Goal: Navigation & Orientation: Find specific page/section

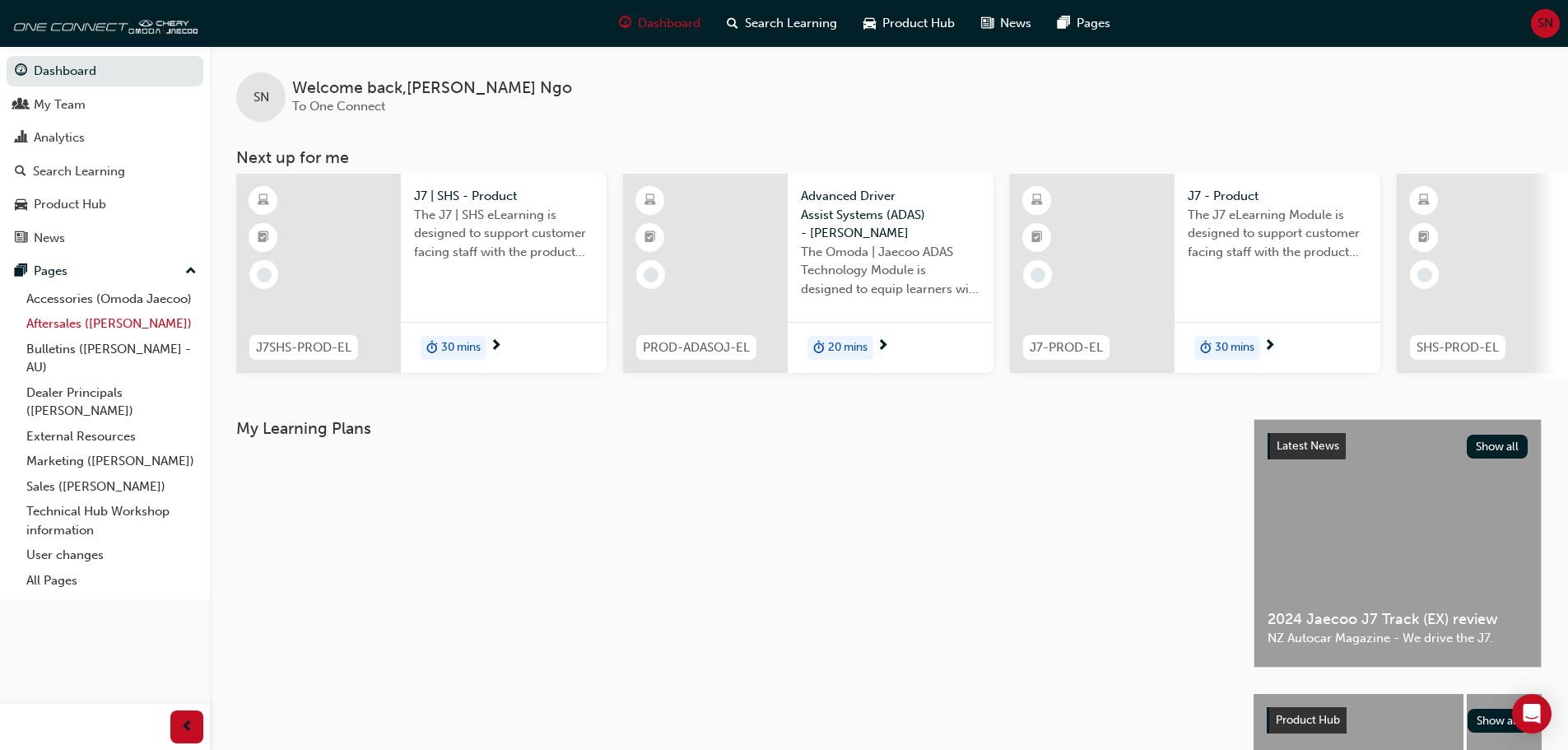
click at [108, 328] on link "Aftersales ([PERSON_NAME])" at bounding box center [112, 323] width 183 height 26
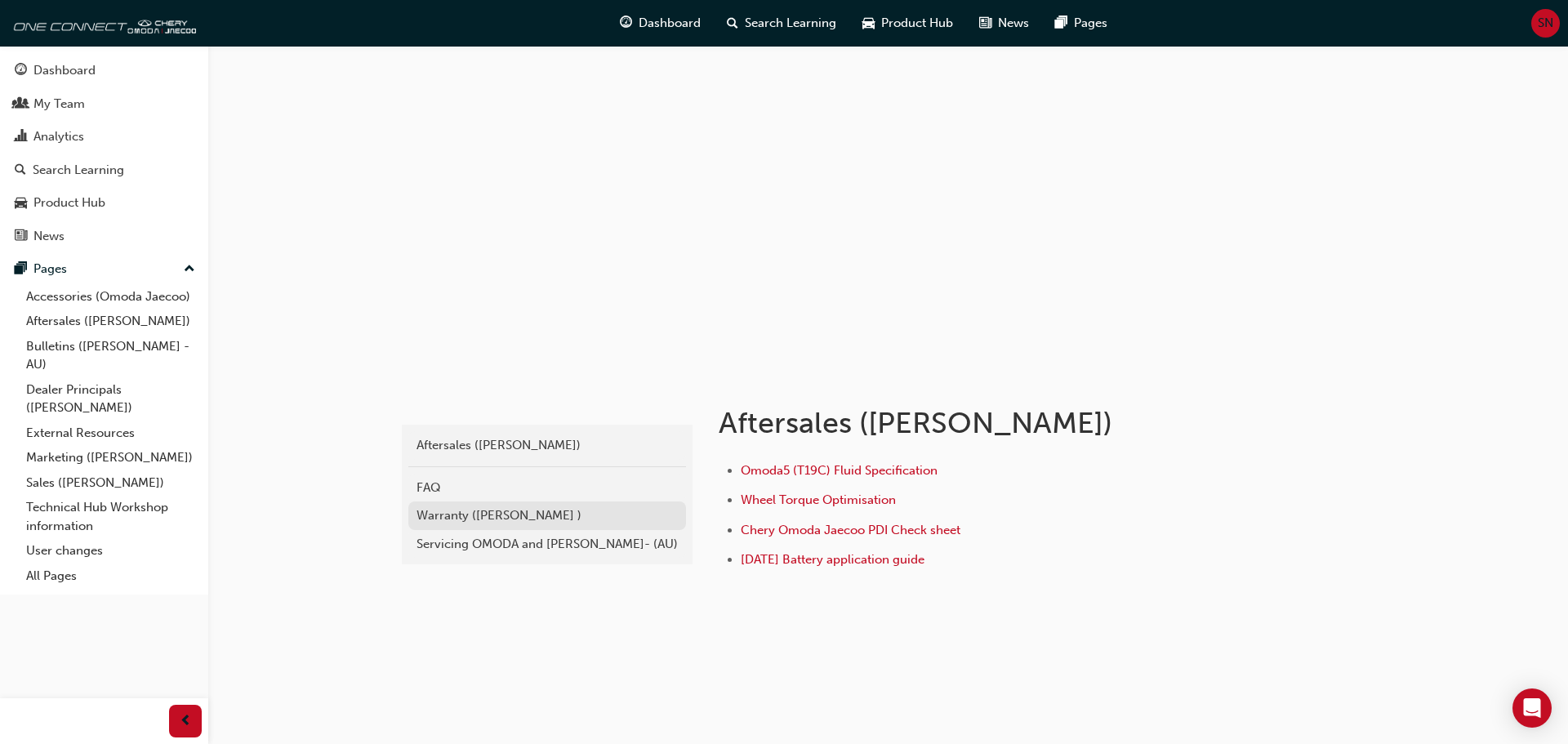
click at [503, 512] on div "Warranty ([PERSON_NAME] )" at bounding box center [547, 515] width 261 height 19
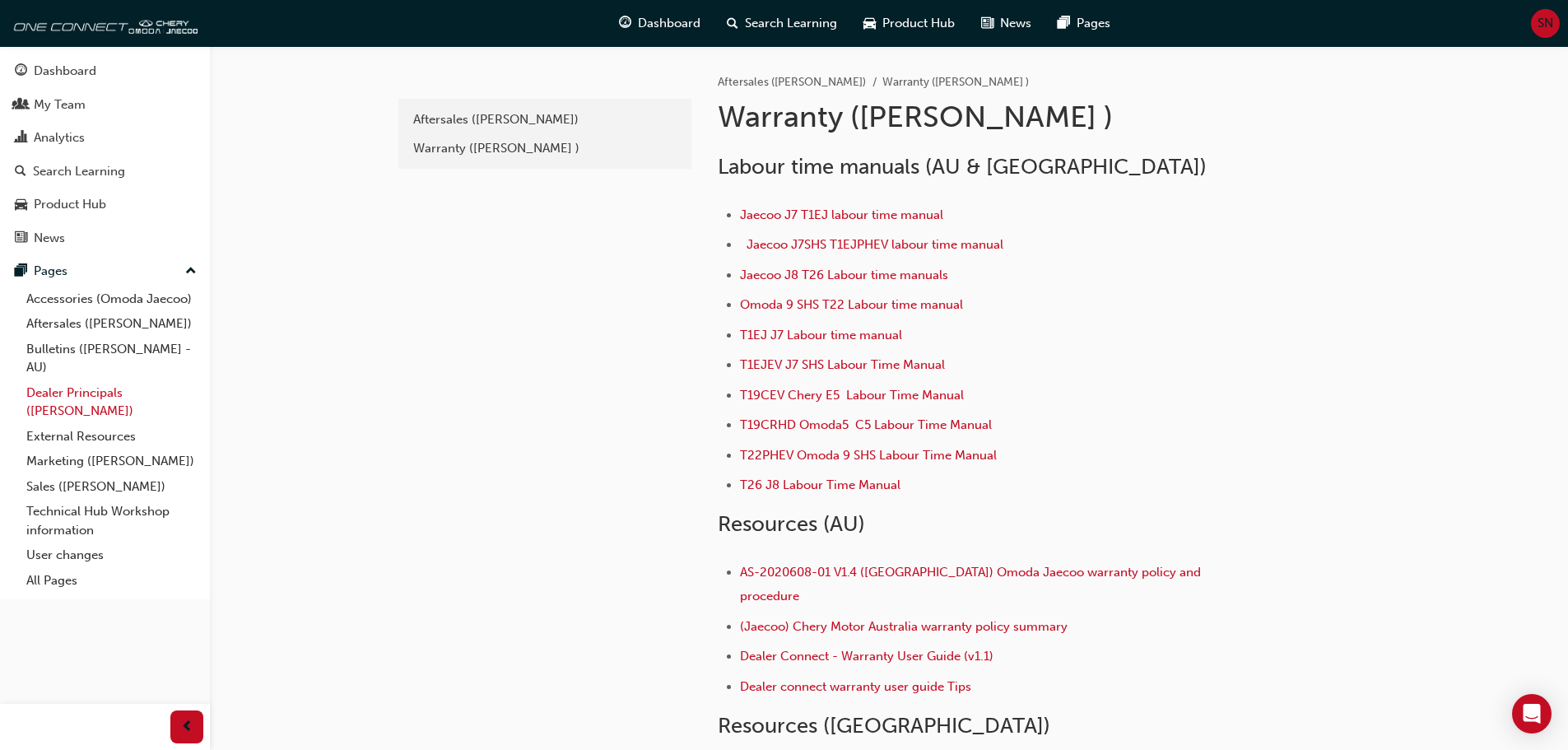
click at [44, 391] on link "Dealer Principals ([PERSON_NAME])" at bounding box center [112, 402] width 183 height 43
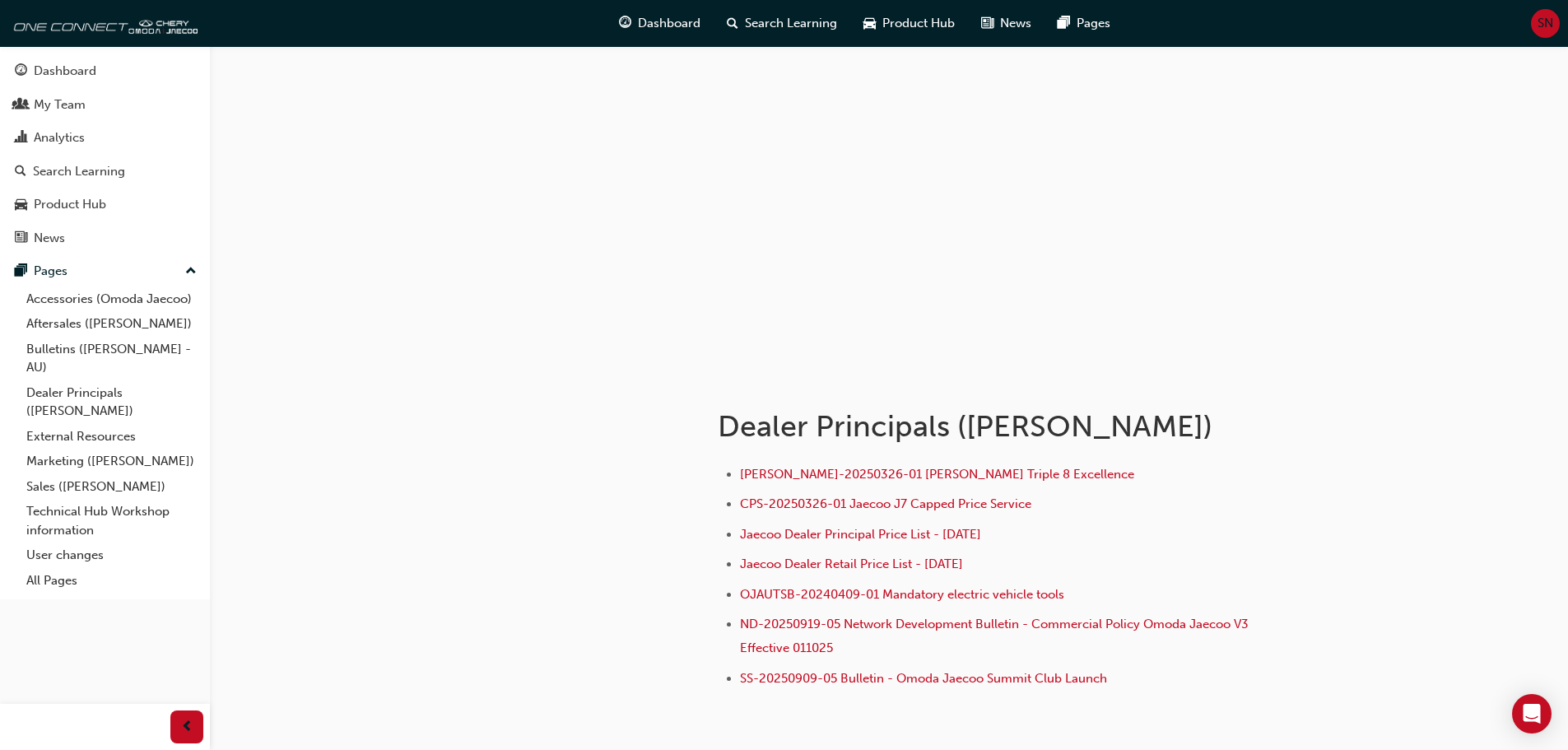
click at [1548, 29] on span "SN" at bounding box center [1545, 23] width 16 height 19
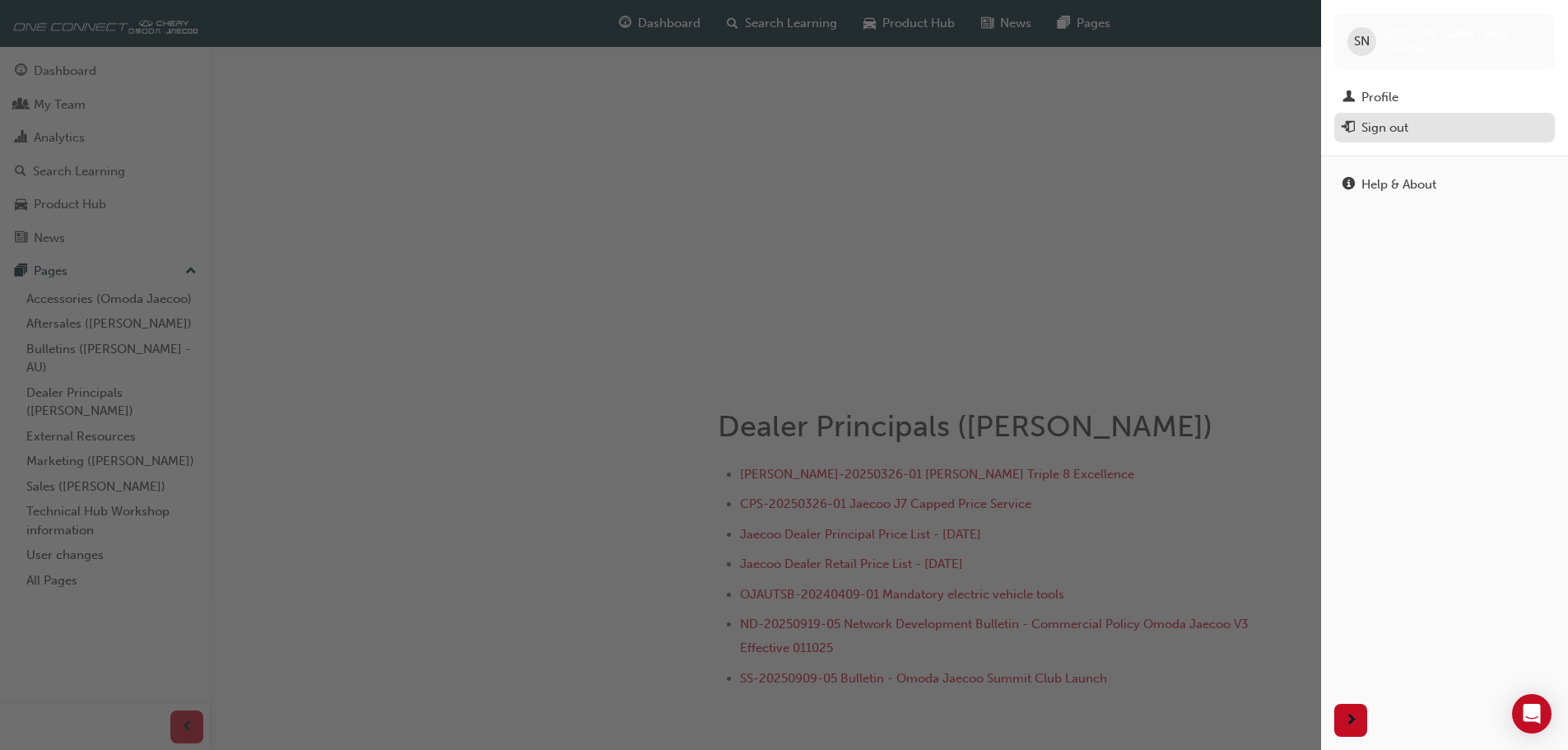
click at [1392, 131] on div "Sign out" at bounding box center [1385, 128] width 47 height 19
